Goal: Navigation & Orientation: Find specific page/section

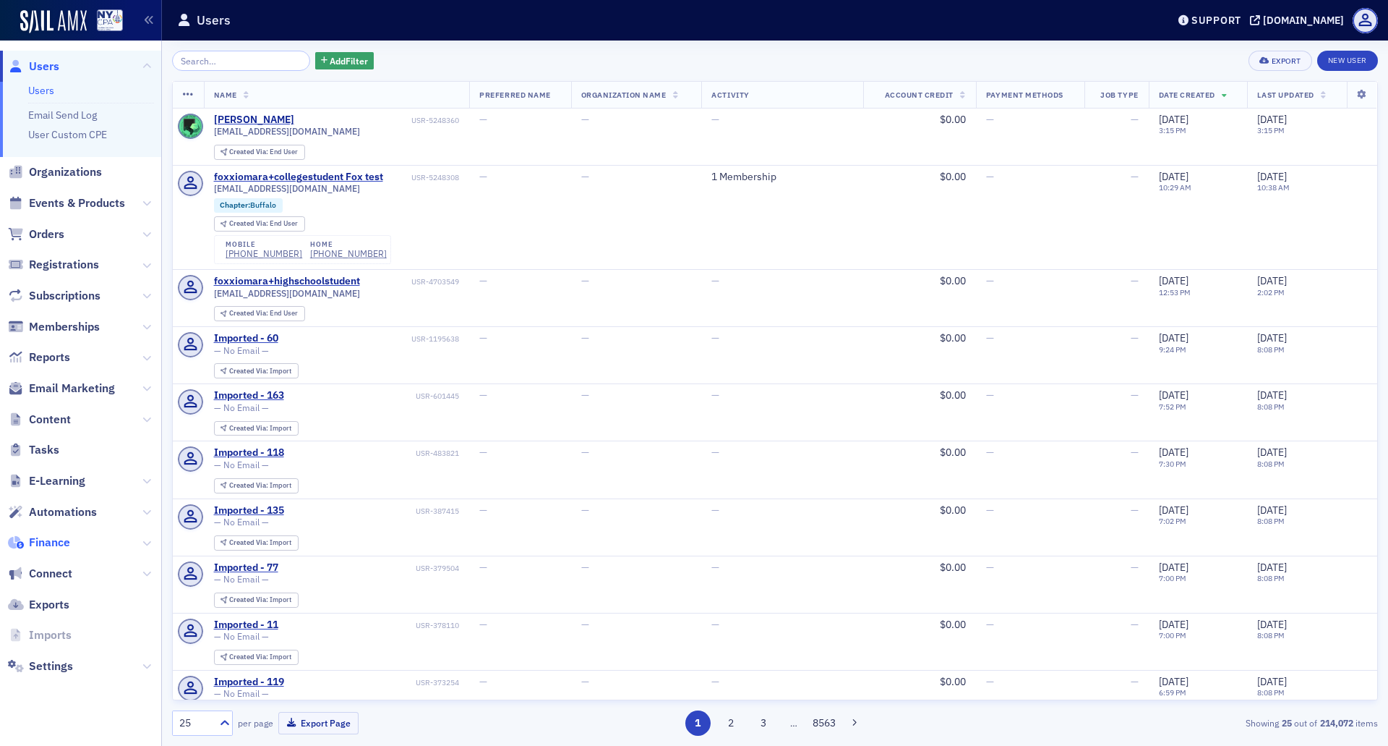
click at [58, 539] on span "Finance" at bounding box center [49, 542] width 41 height 16
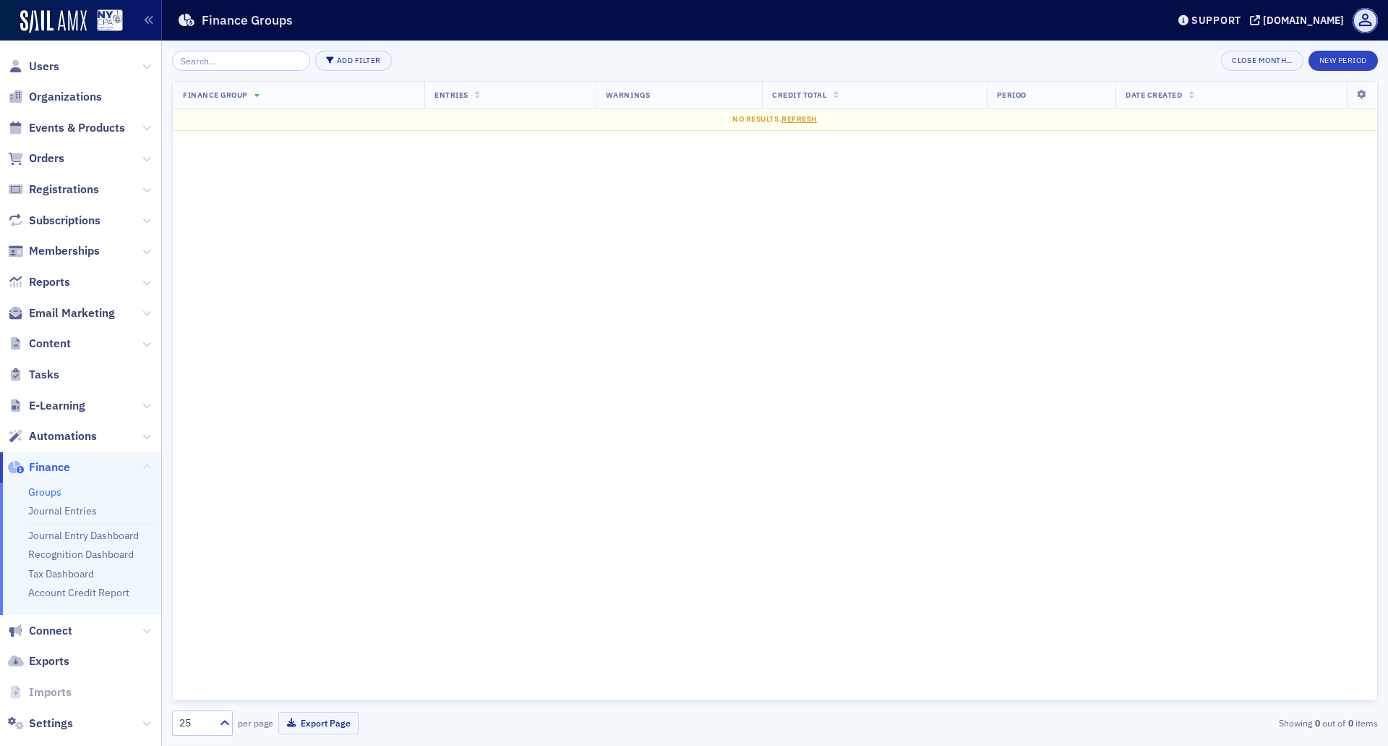
click at [142, 463] on icon at bounding box center [146, 467] width 9 height 9
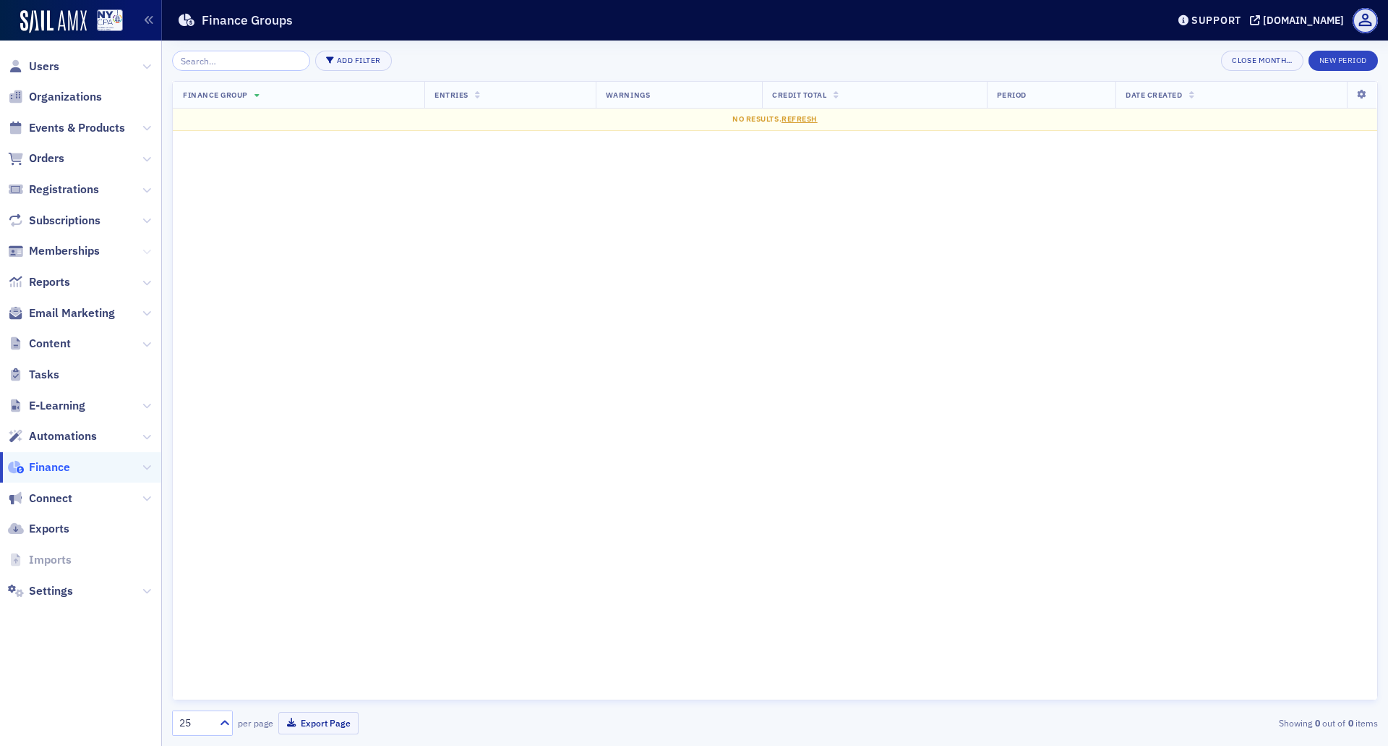
click at [150, 247] on icon at bounding box center [146, 251] width 9 height 9
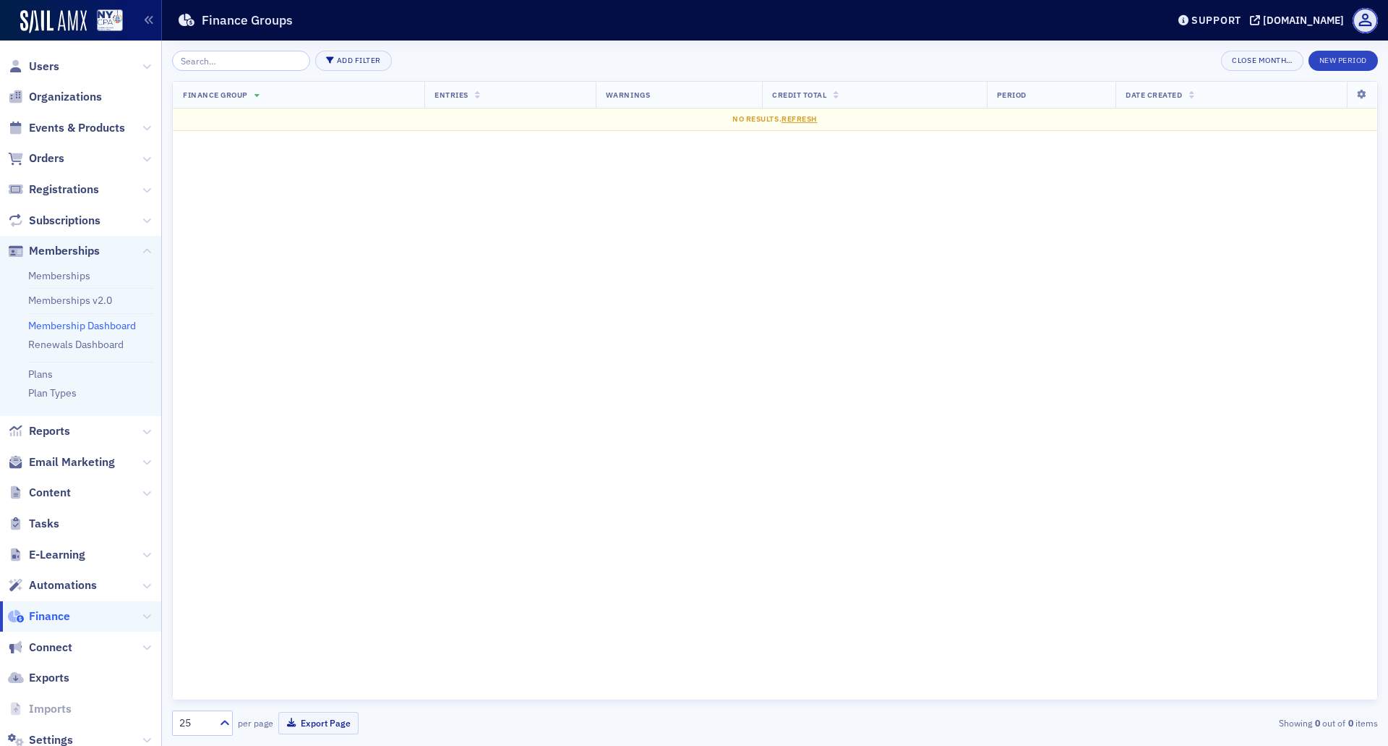
click at [76, 328] on link "Membership Dashboard" at bounding box center [82, 325] width 108 height 13
